Goal: Check status: Check status

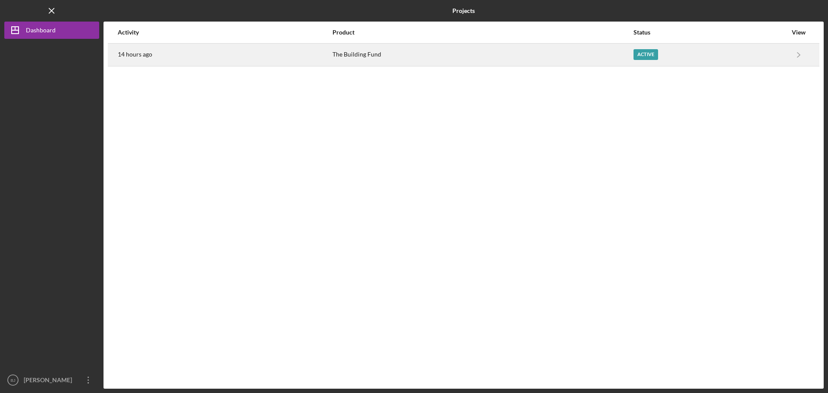
click at [128, 52] on time "14 hours ago" at bounding box center [135, 54] width 34 height 7
